Goal: Find specific page/section: Find specific page/section

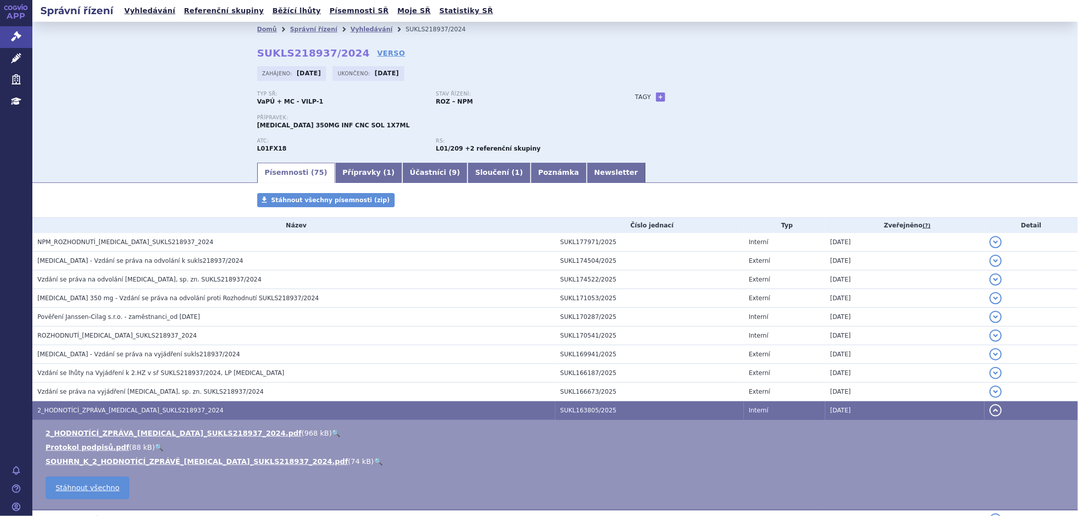
scroll to position [224, 0]
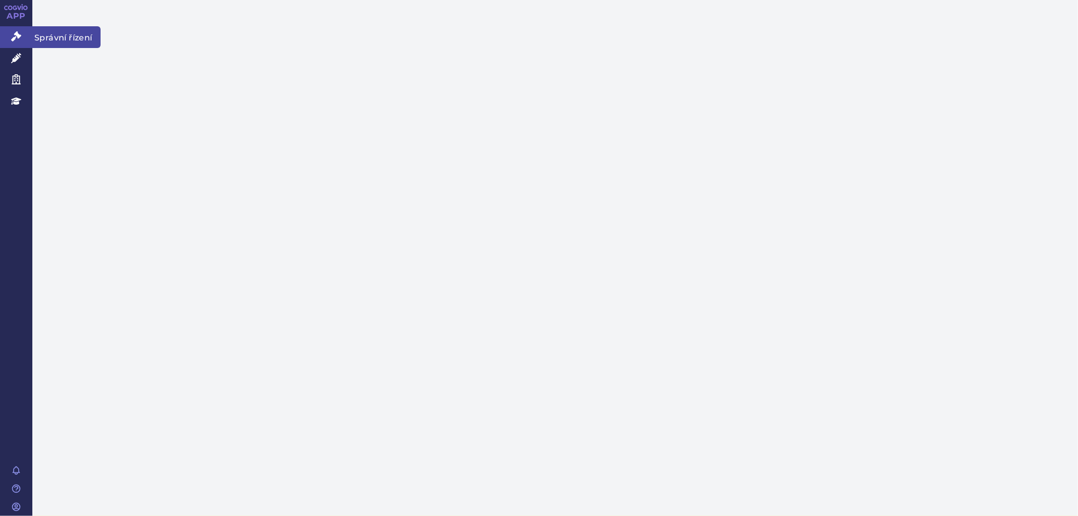
click at [14, 38] on icon at bounding box center [16, 36] width 10 height 10
